Goal: Task Accomplishment & Management: Manage account settings

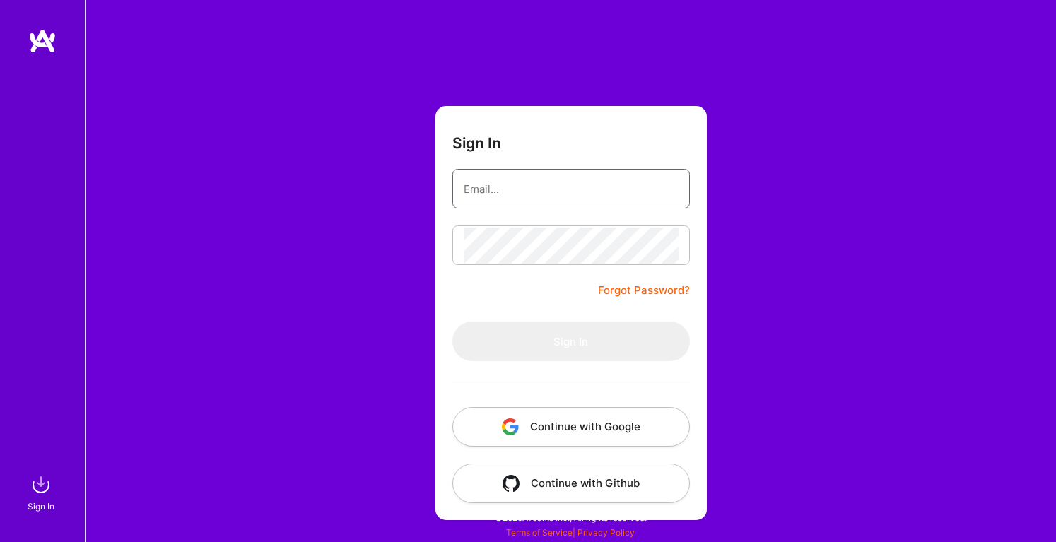
type input "[PERSON_NAME][EMAIL_ADDRESS][DOMAIN_NAME]"
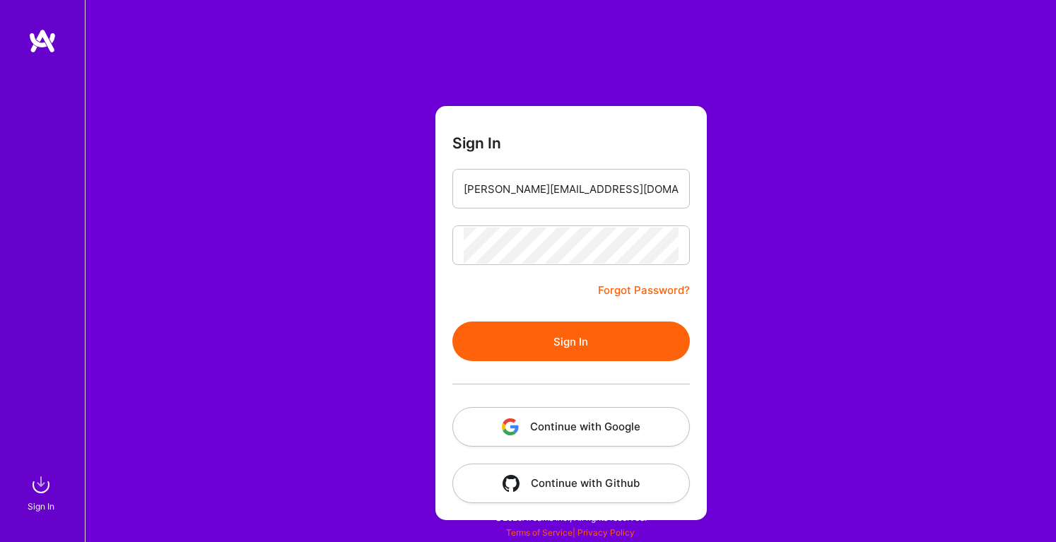
click at [591, 427] on button "Continue with Google" at bounding box center [571, 427] width 238 height 40
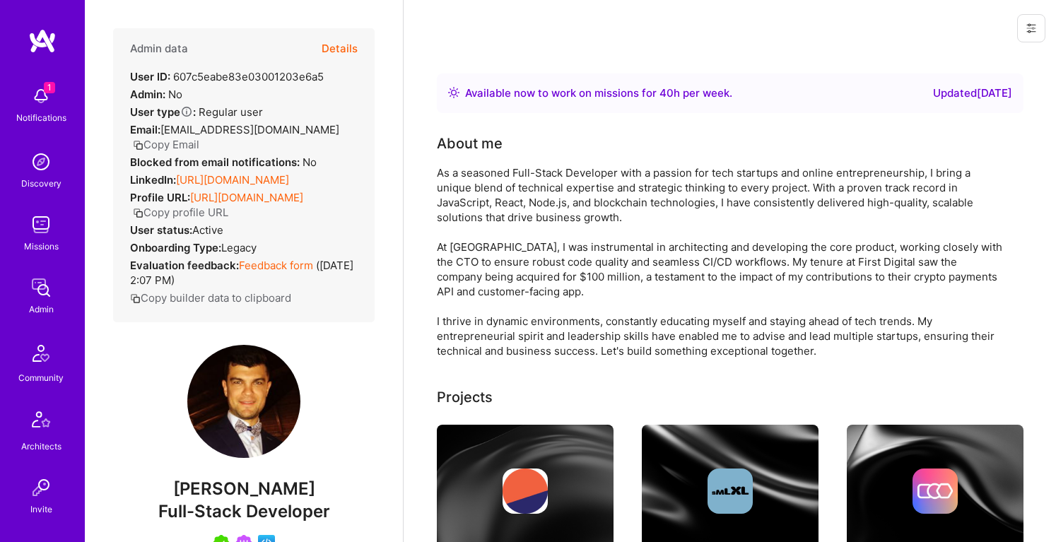
click at [330, 44] on button "Details" at bounding box center [340, 48] width 36 height 41
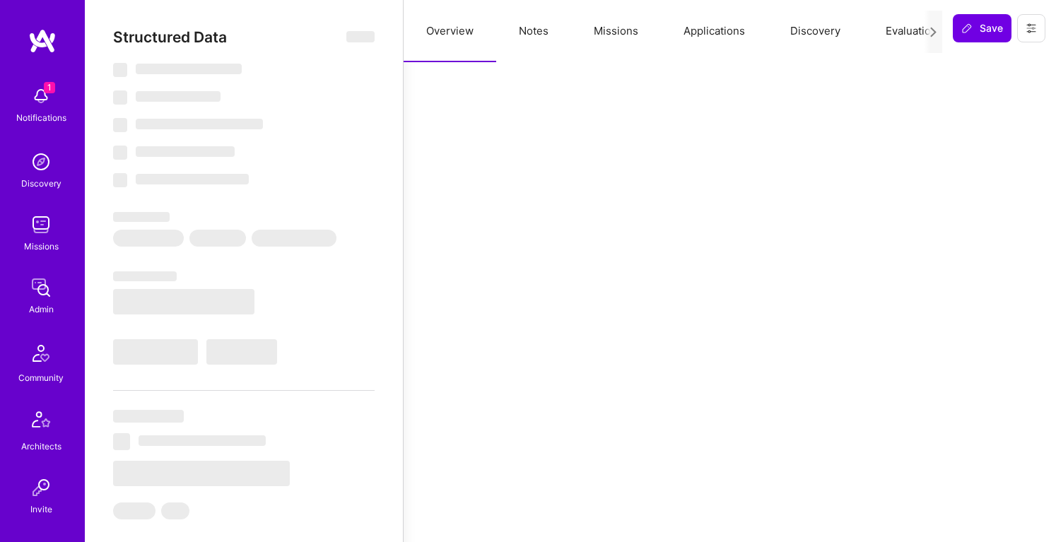
click at [539, 33] on button "Notes" at bounding box center [533, 31] width 75 height 62
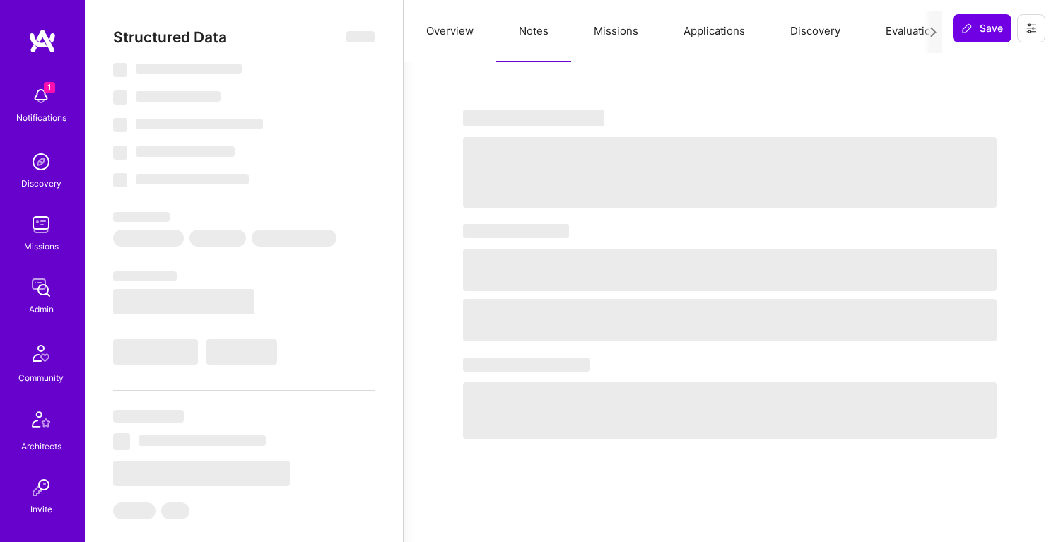
select select "Right Now"
select select "5"
select select "7"
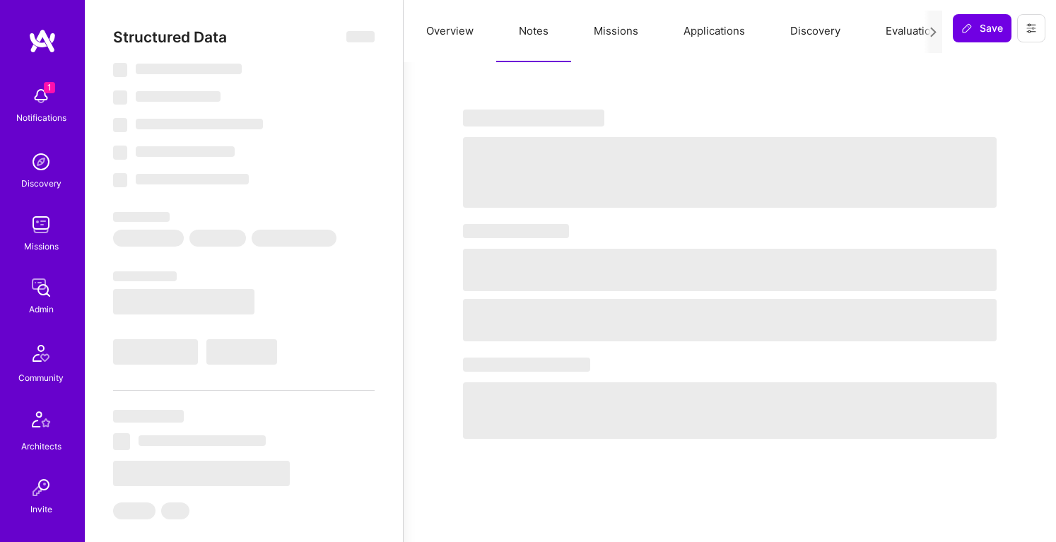
select select "US"
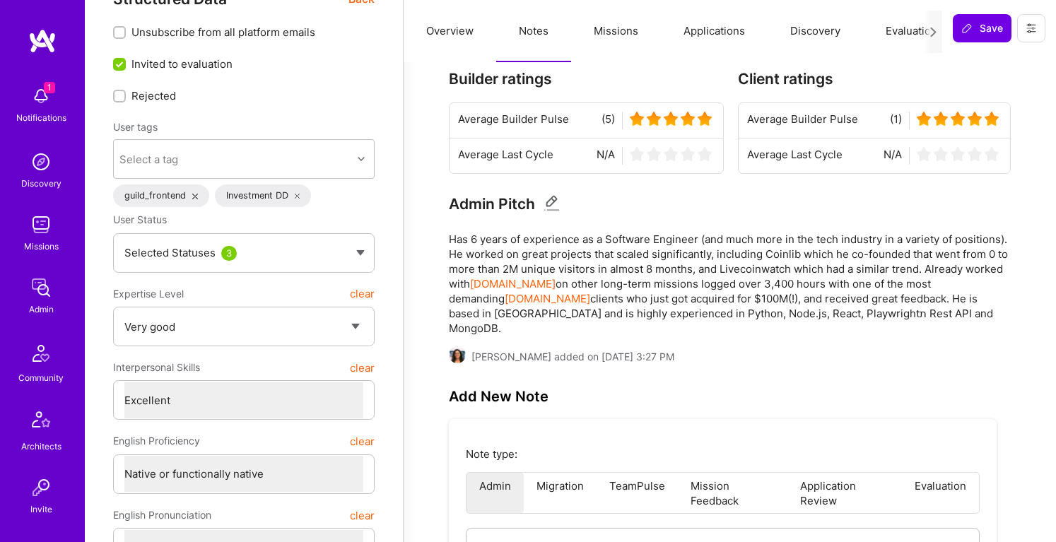
scroll to position [36, 0]
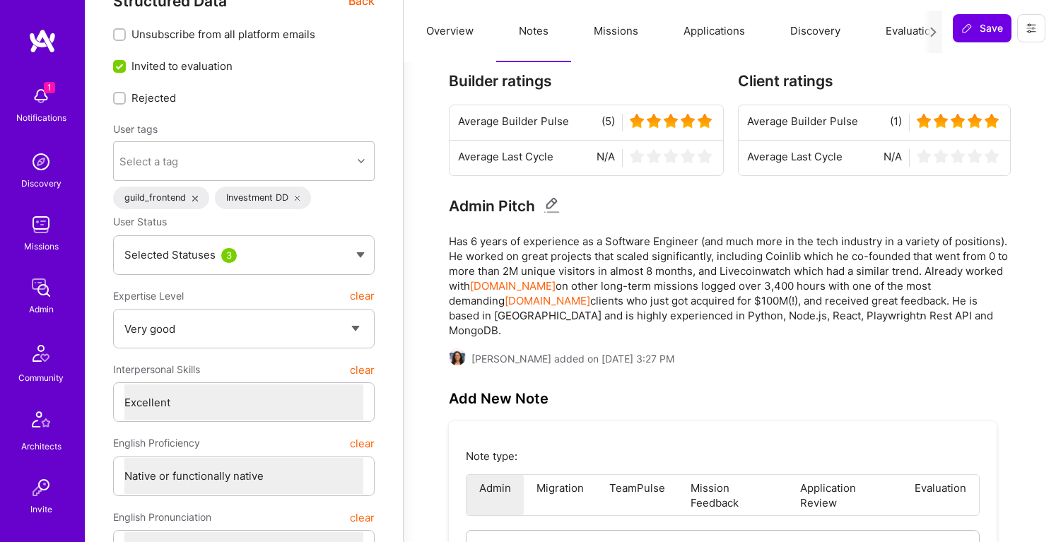
click at [622, 26] on button "Missions" at bounding box center [616, 31] width 90 height 62
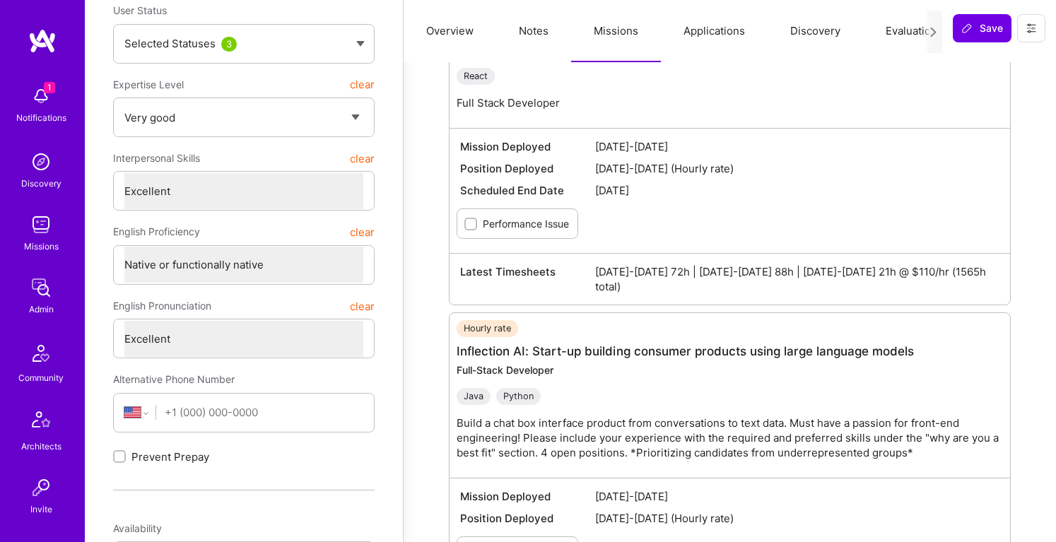
scroll to position [0, 0]
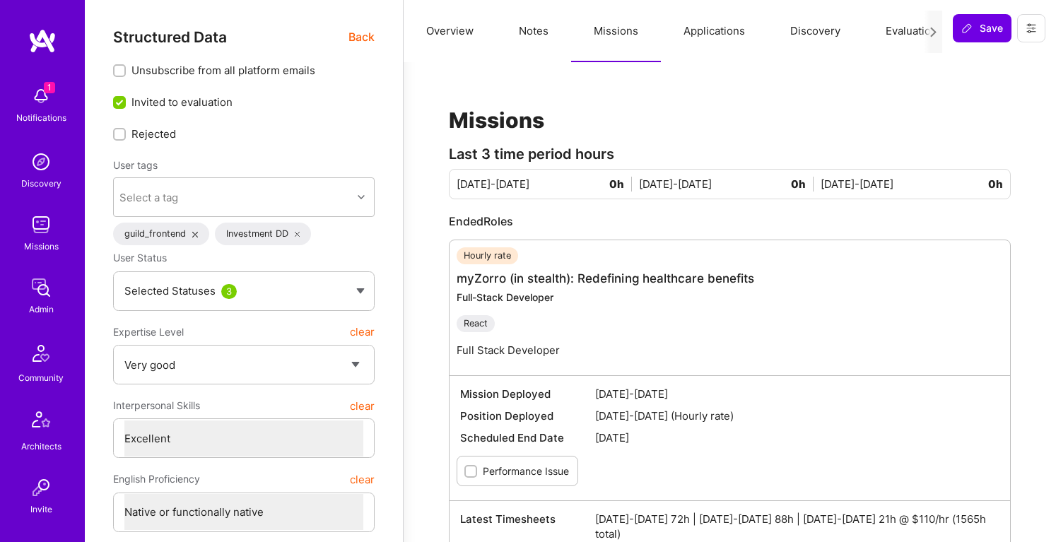
click at [432, 31] on button "Overview" at bounding box center [450, 31] width 93 height 62
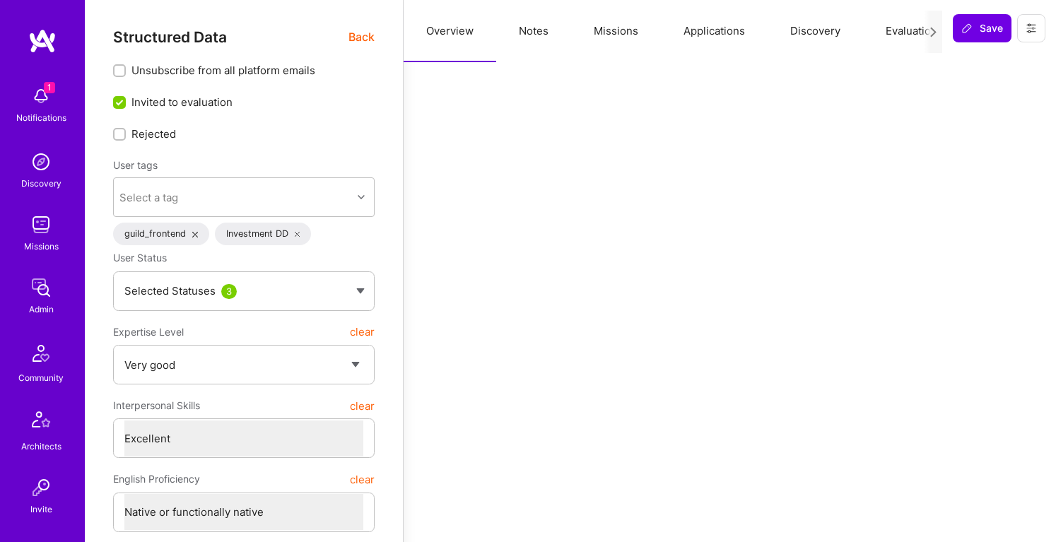
click at [538, 29] on button "Notes" at bounding box center [533, 31] width 75 height 62
type textarea "x"
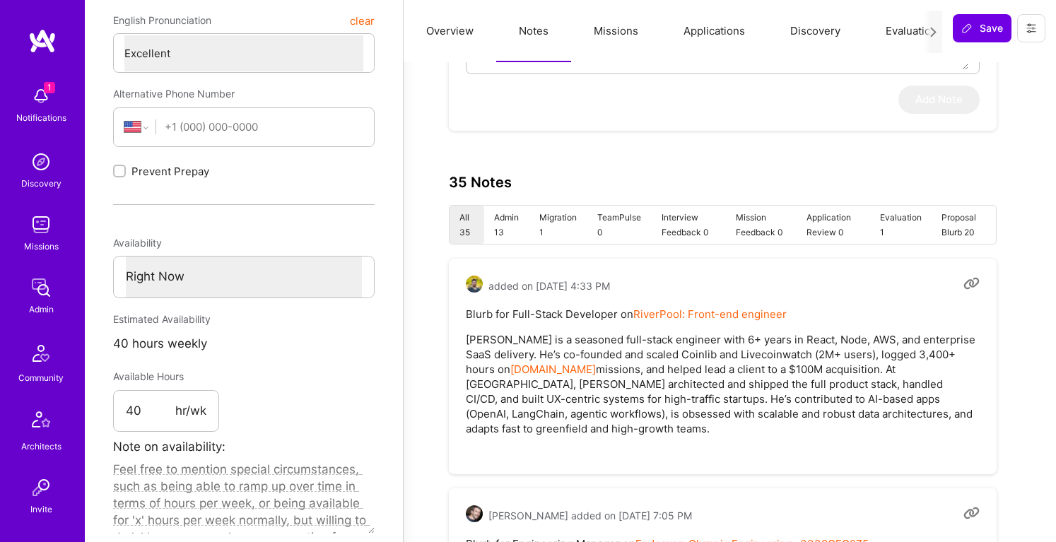
scroll to position [523, 0]
